Goal: Transaction & Acquisition: Purchase product/service

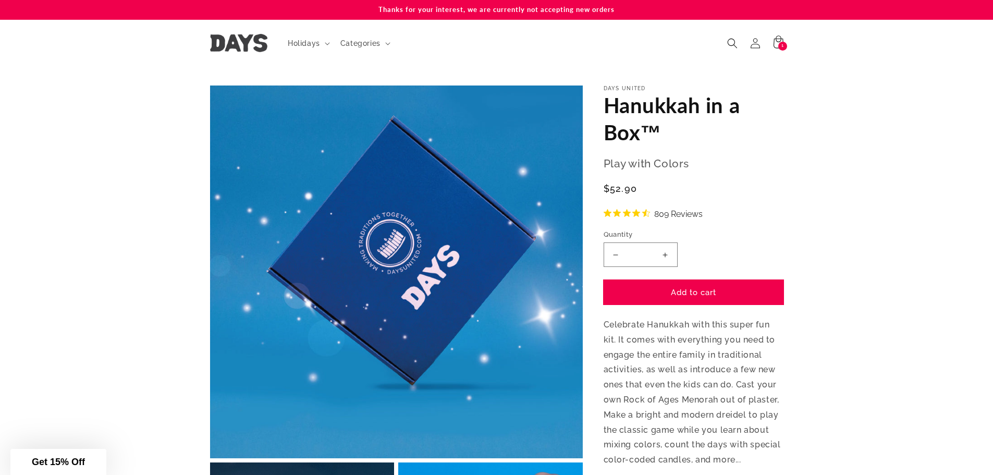
click at [739, 287] on button "Add to cart" at bounding box center [694, 292] width 180 height 25
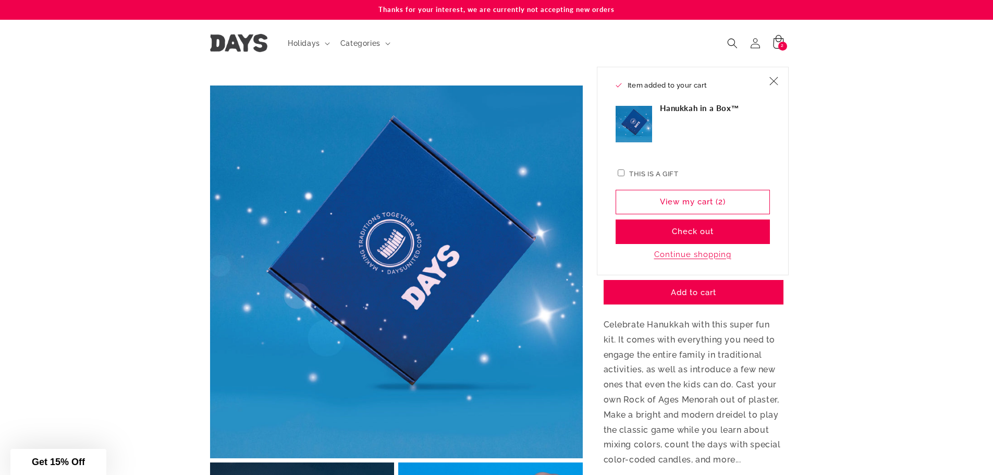
click at [781, 40] on icon at bounding box center [778, 42] width 10 height 14
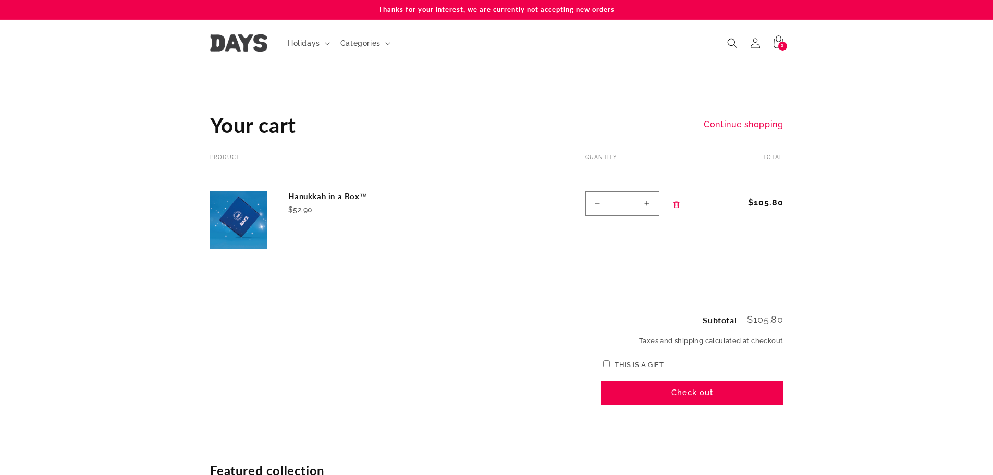
click at [601, 209] on button "Decrease quantity for Hanukkah in a Box™" at bounding box center [597, 203] width 23 height 25
type input "*"
